Goal: Task Accomplishment & Management: Use online tool/utility

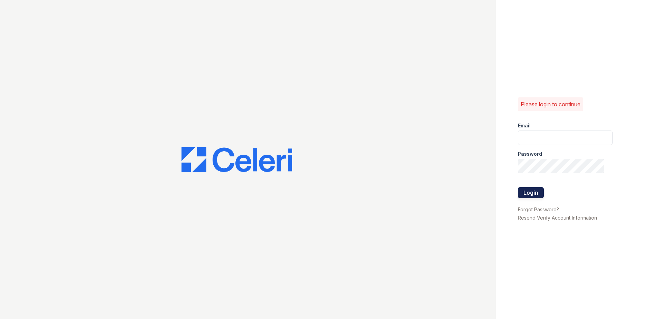
type input "renewmtvernon@trinity-pm.com"
click at [532, 196] on button "Login" at bounding box center [531, 192] width 26 height 11
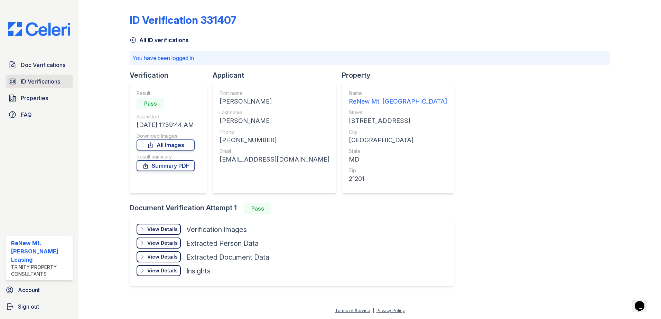
click at [54, 81] on span "ID Verifications" at bounding box center [40, 81] width 39 height 8
